Goal: Use online tool/utility: Utilize a website feature to perform a specific function

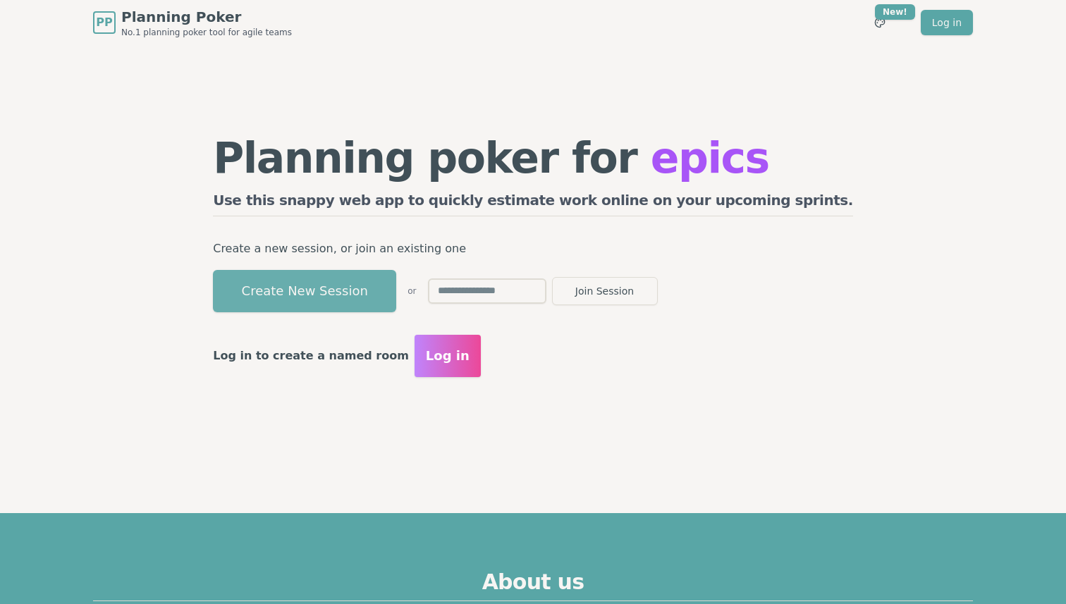
click at [396, 291] on button "Create New Session" at bounding box center [304, 291] width 183 height 42
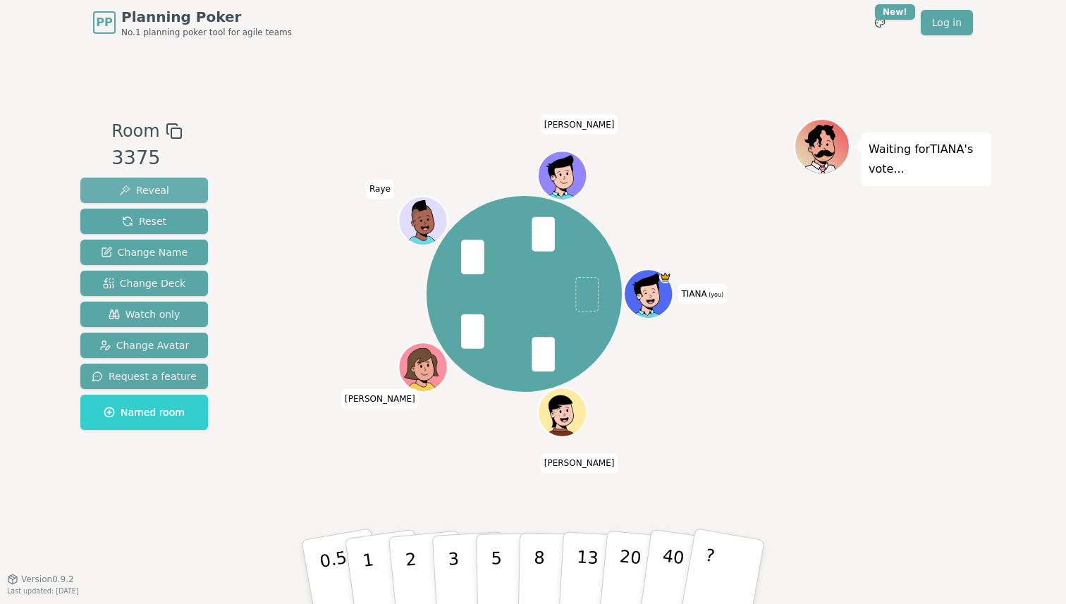
click at [154, 188] on span "Reveal" at bounding box center [144, 190] width 50 height 14
click at [148, 190] on span "Reveal" at bounding box center [144, 190] width 50 height 14
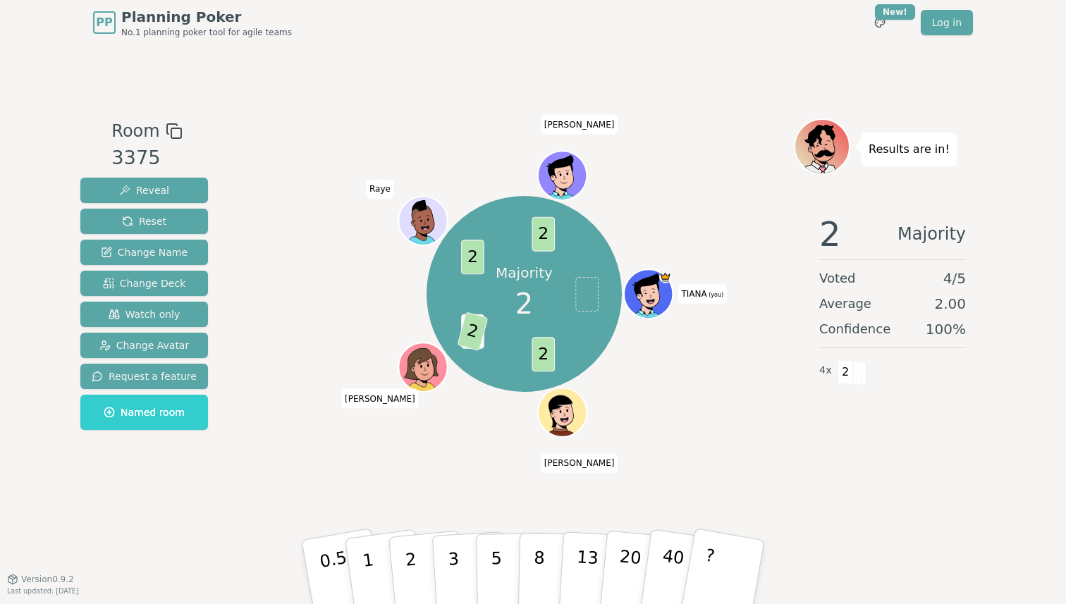
click at [592, 57] on div "Room 3375 Reveal Reset Change Name Change Deck Watch only Change Avatar Request…" at bounding box center [533, 312] width 917 height 534
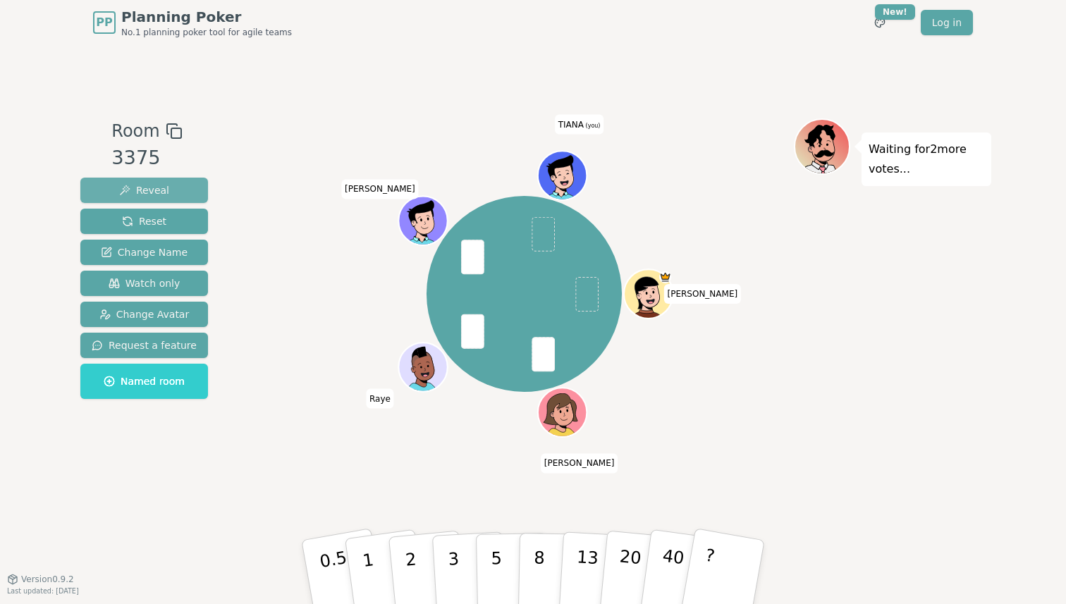
click at [154, 187] on span "Reveal" at bounding box center [144, 190] width 50 height 14
